Goal: Information Seeking & Learning: Learn about a topic

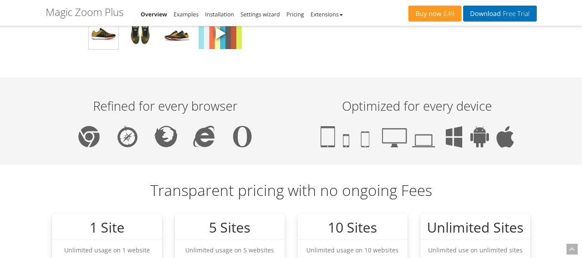
scroll to position [776, 0]
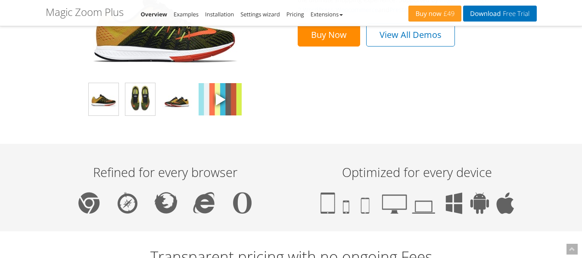
click at [136, 101] on img at bounding box center [140, 99] width 30 height 32
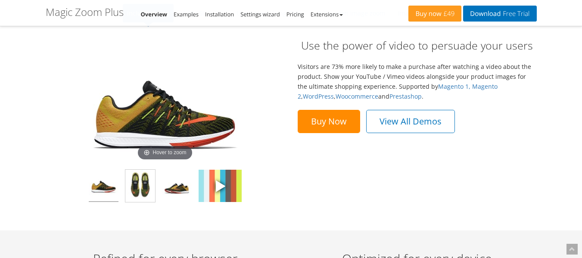
scroll to position [690, 0]
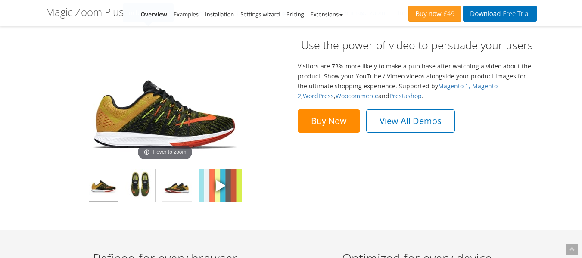
click at [173, 185] on img at bounding box center [177, 185] width 30 height 32
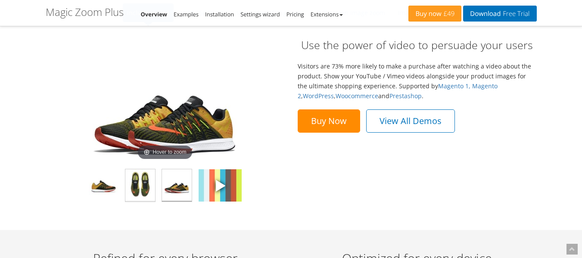
click at [139, 184] on img at bounding box center [140, 185] width 30 height 32
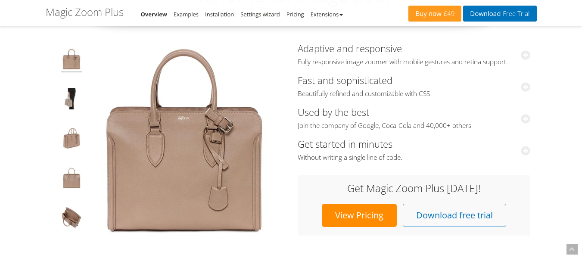
scroll to position [0, 0]
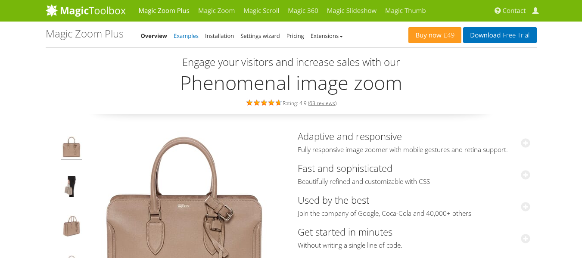
click at [190, 38] on link "Examples" at bounding box center [186, 36] width 25 height 8
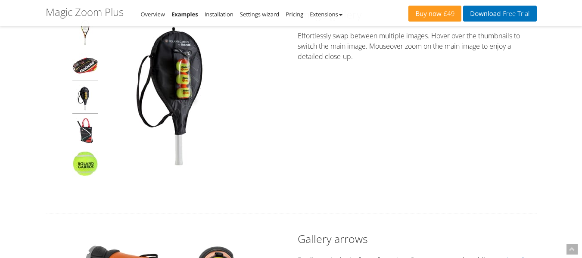
click at [90, 72] on img at bounding box center [85, 67] width 26 height 28
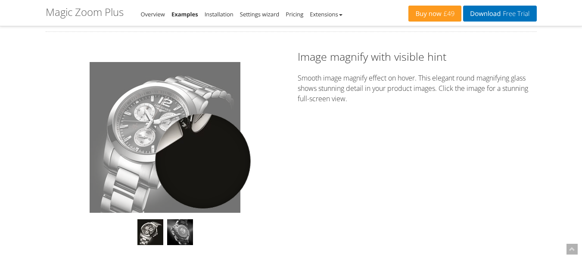
scroll to position [690, 0]
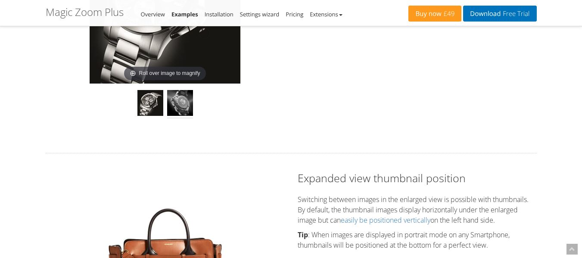
click at [178, 103] on img at bounding box center [180, 104] width 26 height 28
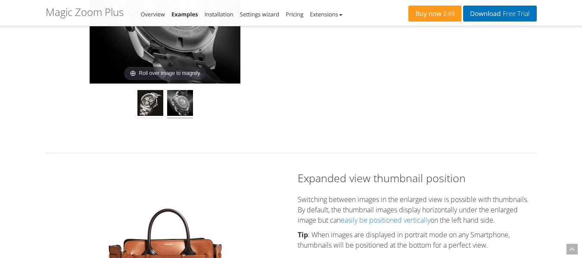
click at [161, 105] on img at bounding box center [151, 104] width 26 height 28
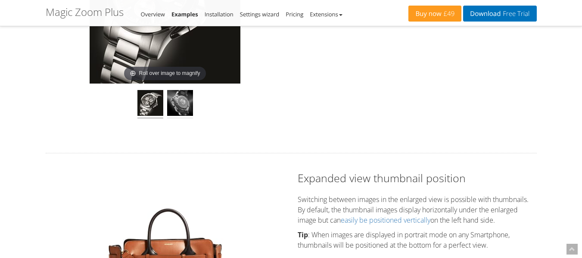
click at [186, 102] on img at bounding box center [180, 104] width 26 height 28
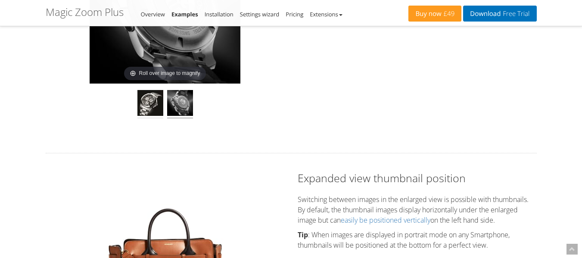
click at [148, 103] on img at bounding box center [151, 104] width 26 height 28
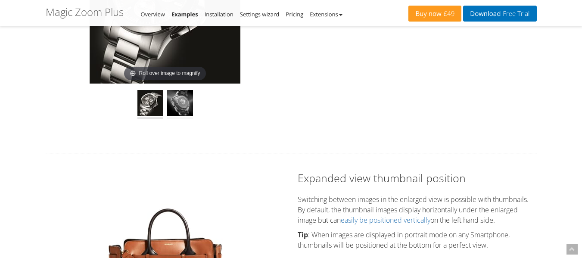
click at [182, 102] on img at bounding box center [180, 104] width 26 height 28
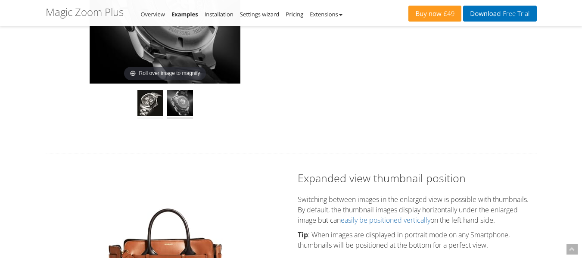
click at [153, 105] on img at bounding box center [151, 104] width 26 height 28
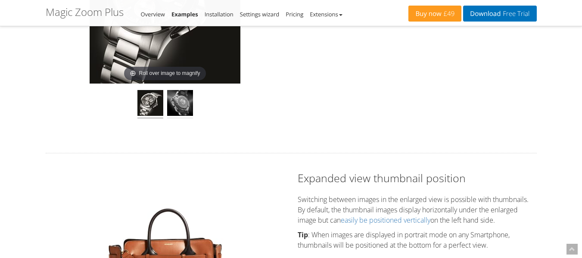
click at [181, 105] on img at bounding box center [180, 104] width 26 height 28
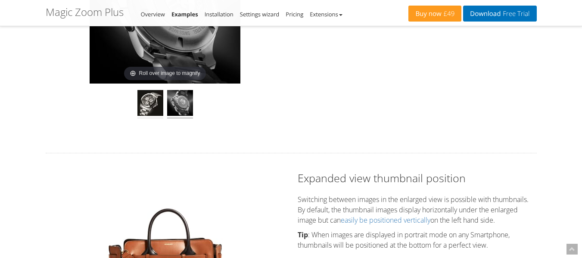
click at [149, 106] on img at bounding box center [151, 104] width 26 height 28
